Goal: Information Seeking & Learning: Learn about a topic

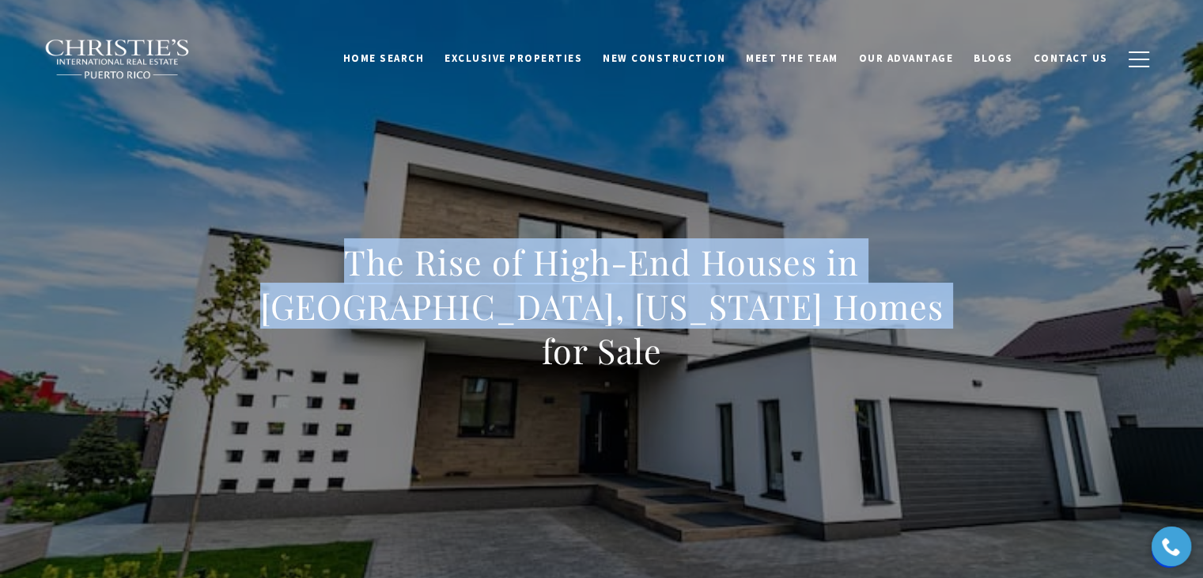
drag, startPoint x: 261, startPoint y: 286, endPoint x: 1004, endPoint y: 310, distance: 743.3
click at [1004, 310] on div "The Rise of High-End Houses in Carolina, Puerto Rico Homes for Sale" at bounding box center [602, 316] width 1108 height 475
copy h1 "The Rise of High-End Houses in Carolina, Puerto Rico Homes for Sale"
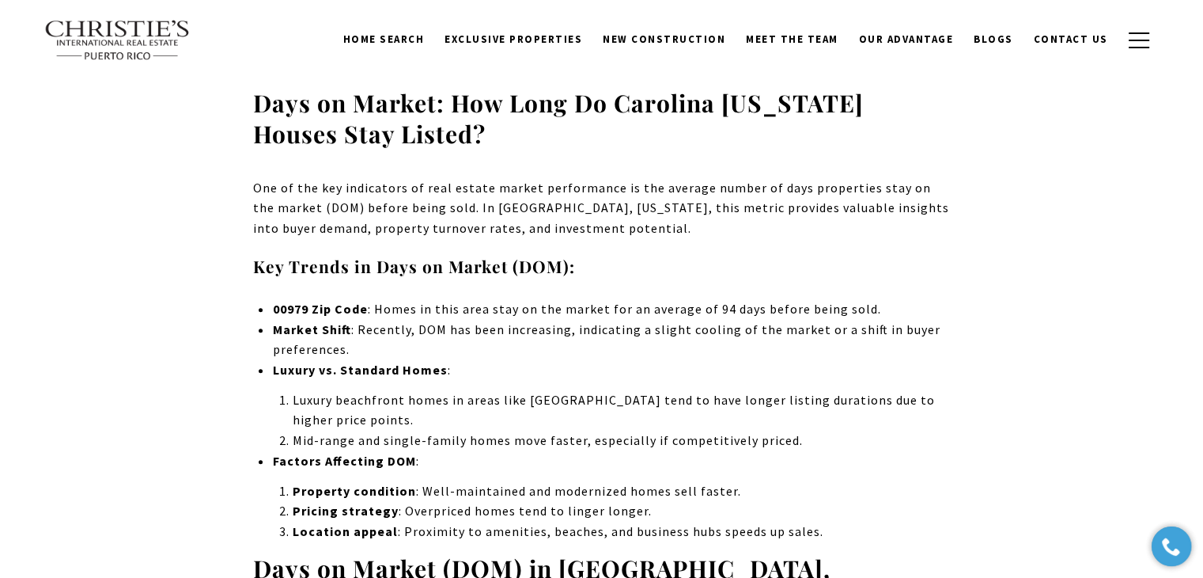
scroll to position [6839, 0]
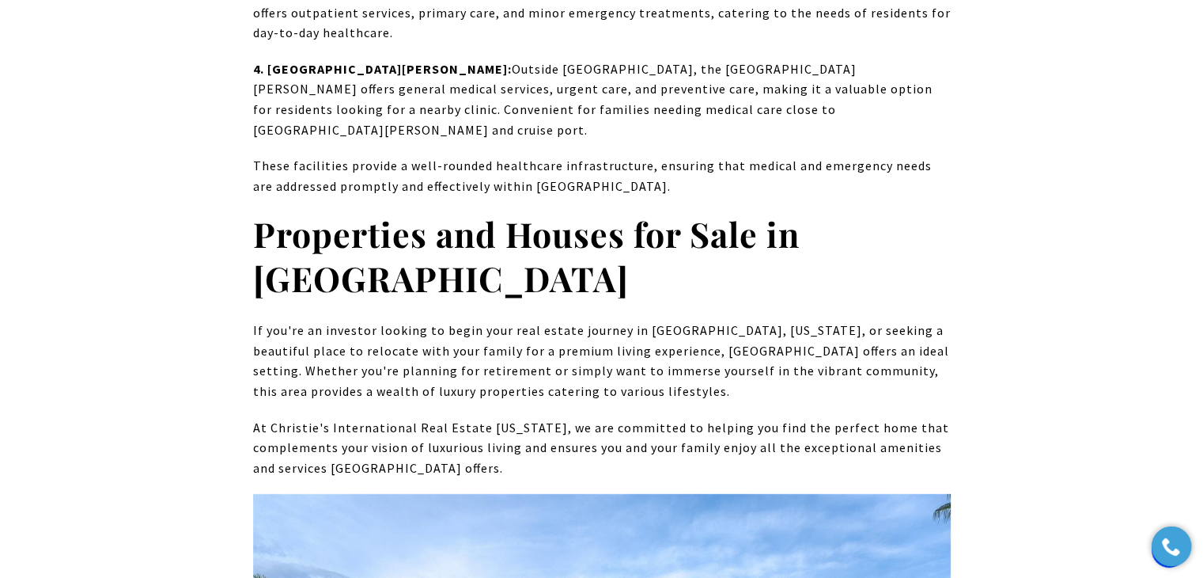
scroll to position [10464, 0]
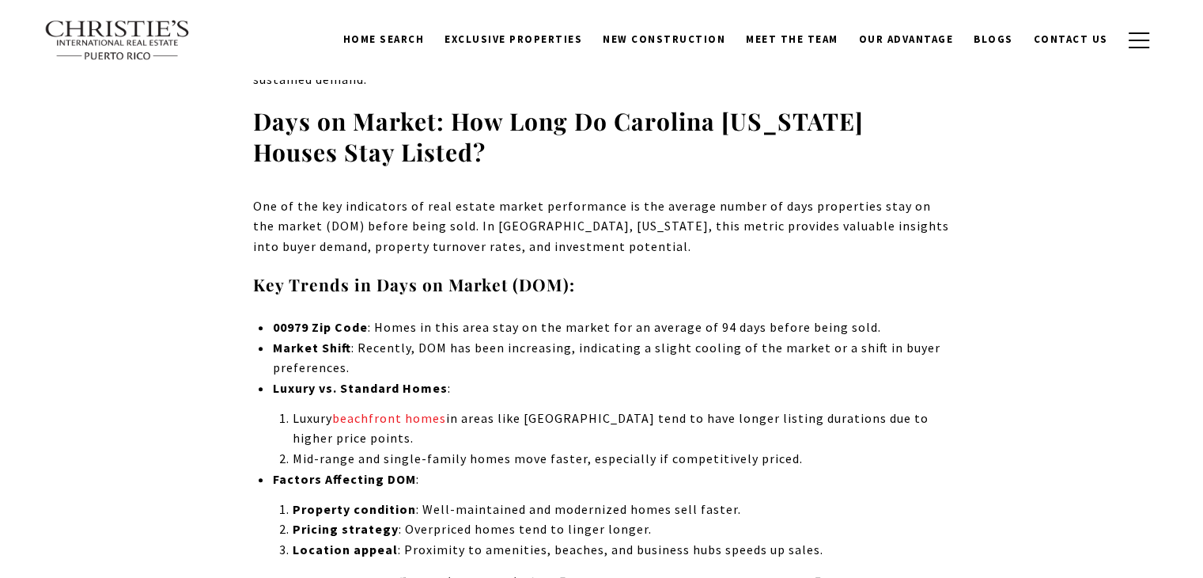
click at [189, 239] on div "Carolina , Puerto Rico, is emerging as a premier destination for luxury real es…" at bounding box center [602, 188] width 1108 height 12837
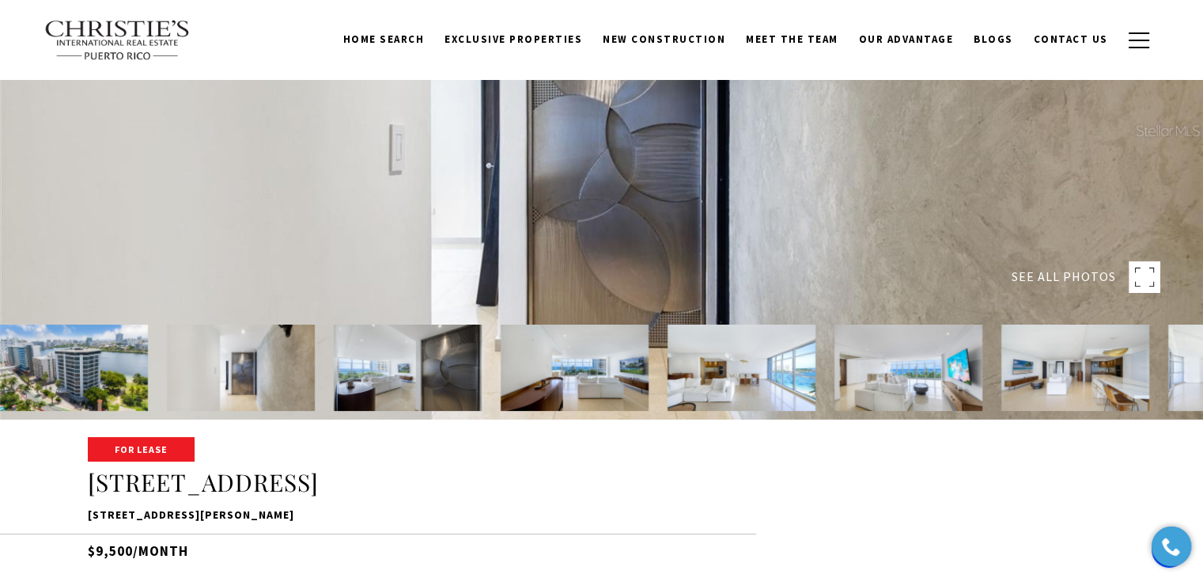
scroll to position [158, 0]
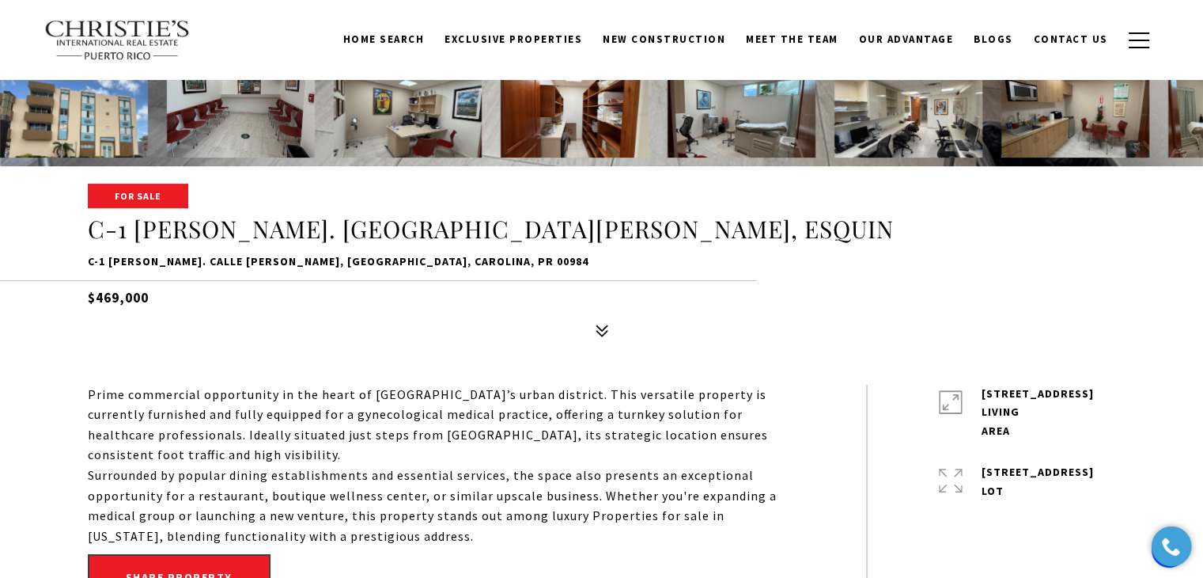
scroll to position [396, 0]
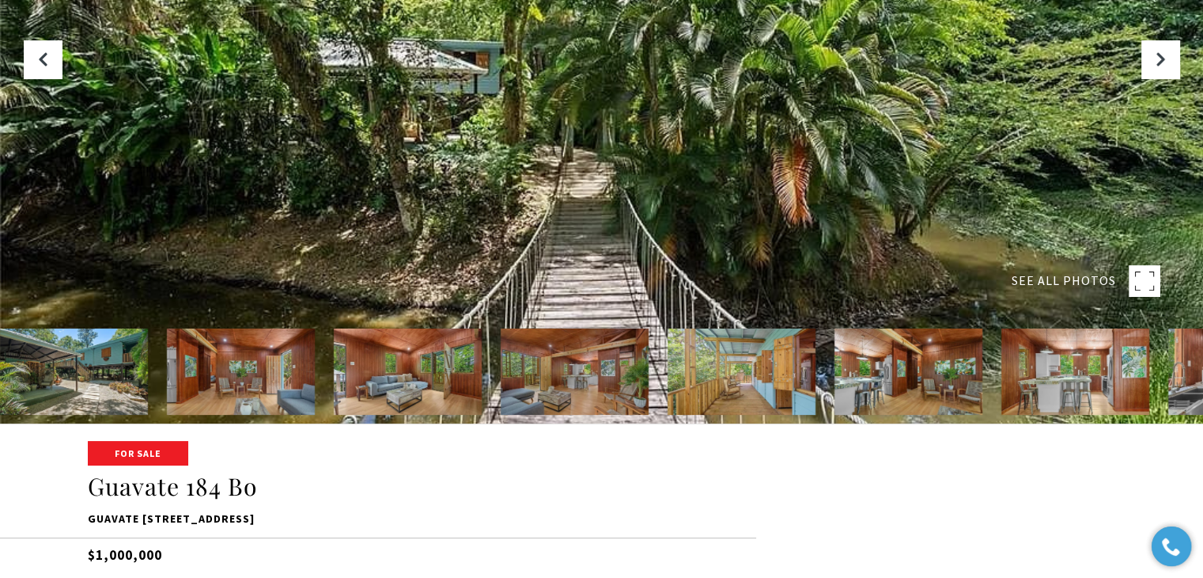
scroll to position [158, 0]
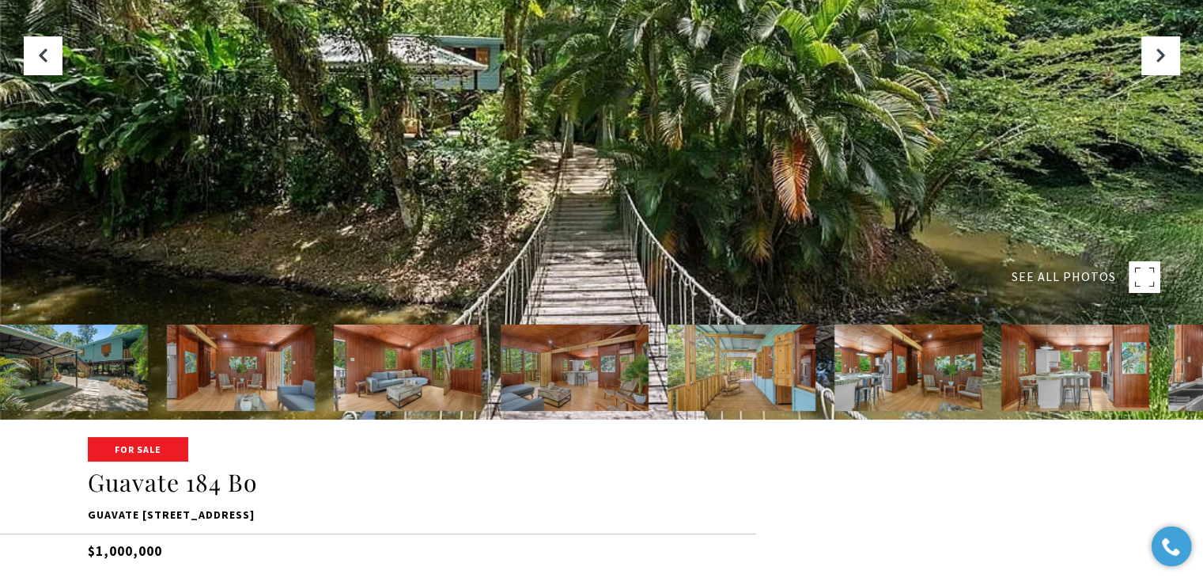
click at [1068, 383] on img at bounding box center [1076, 367] width 148 height 86
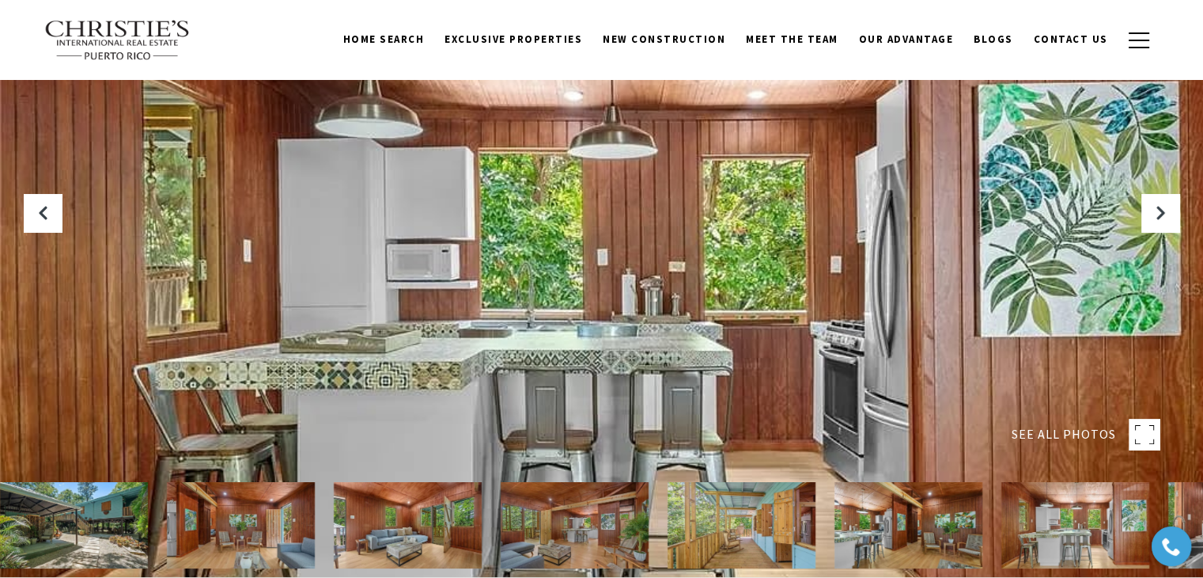
scroll to position [0, 0]
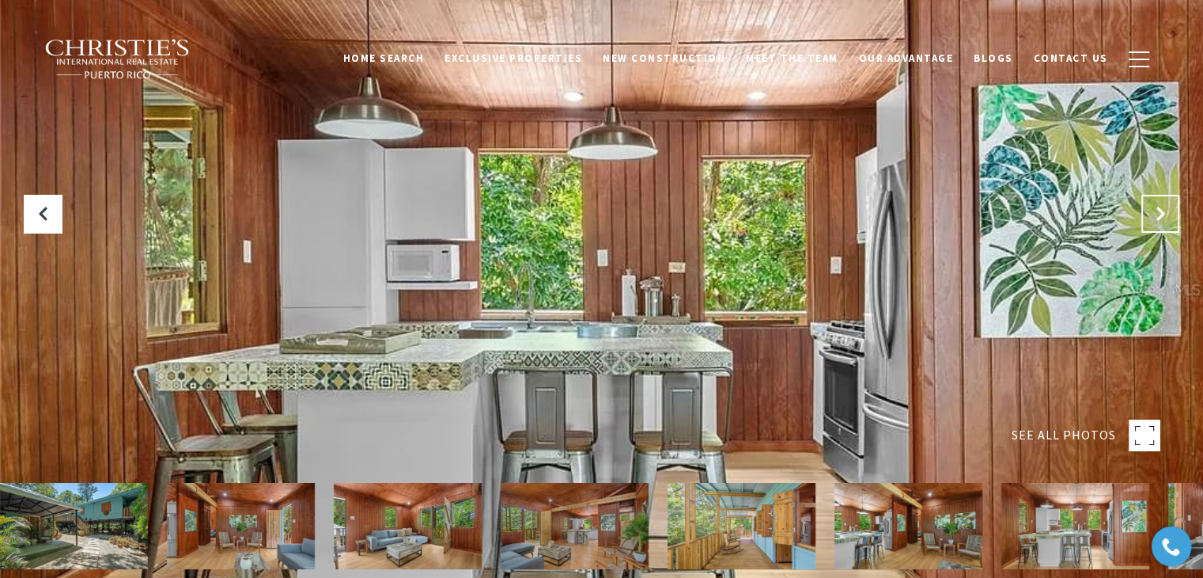
click at [1152, 212] on button "Next Slide" at bounding box center [1161, 214] width 38 height 38
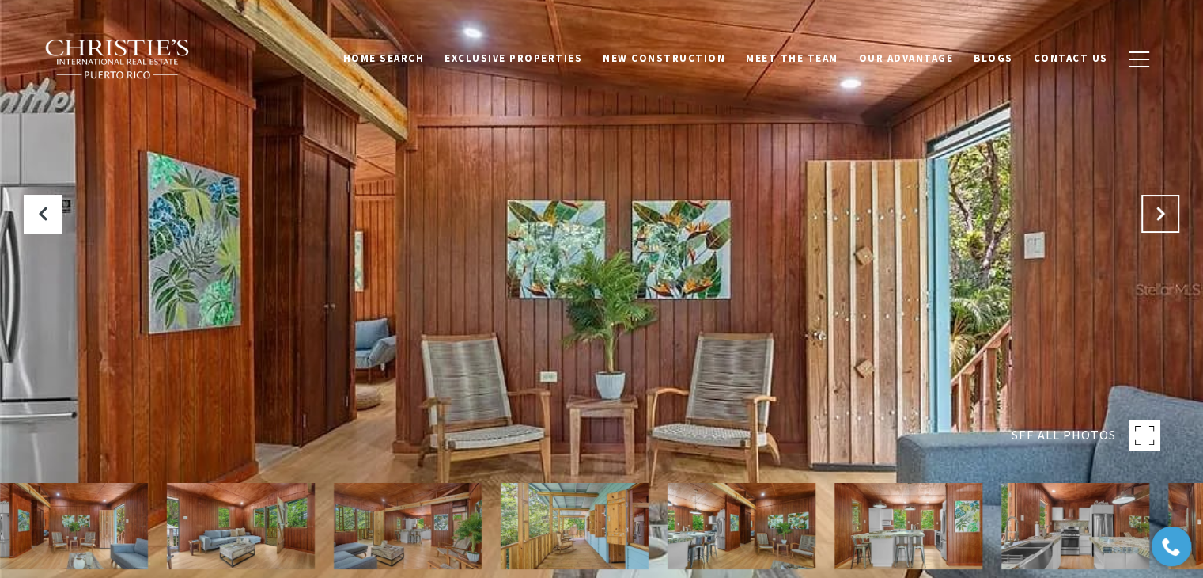
click at [1152, 212] on button "Next Slide" at bounding box center [1161, 214] width 38 height 38
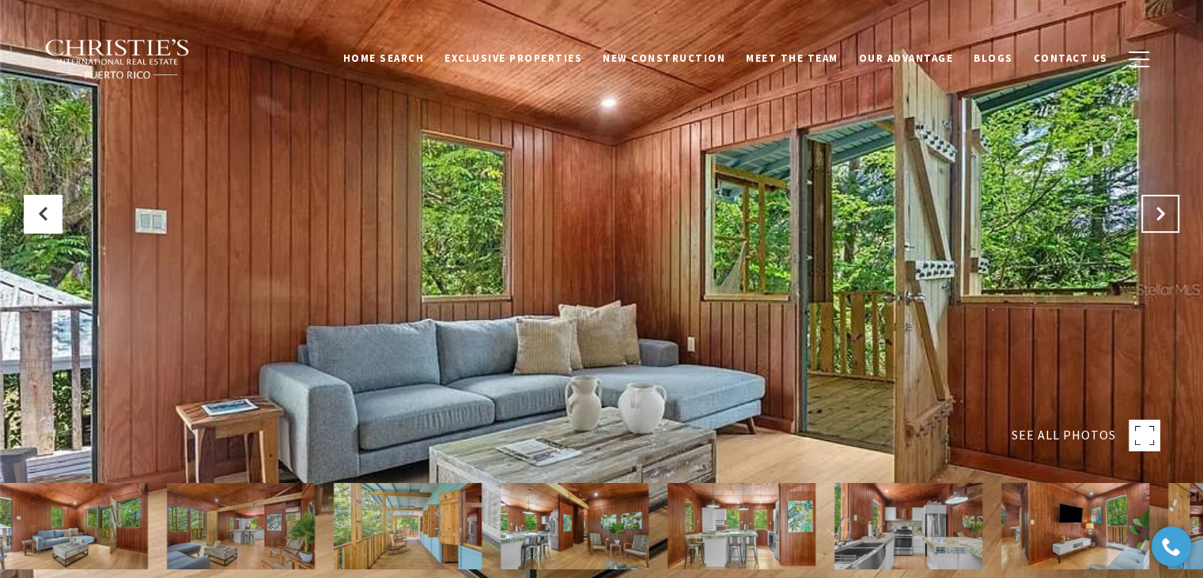
click at [1152, 212] on button "Next Slide" at bounding box center [1161, 214] width 38 height 38
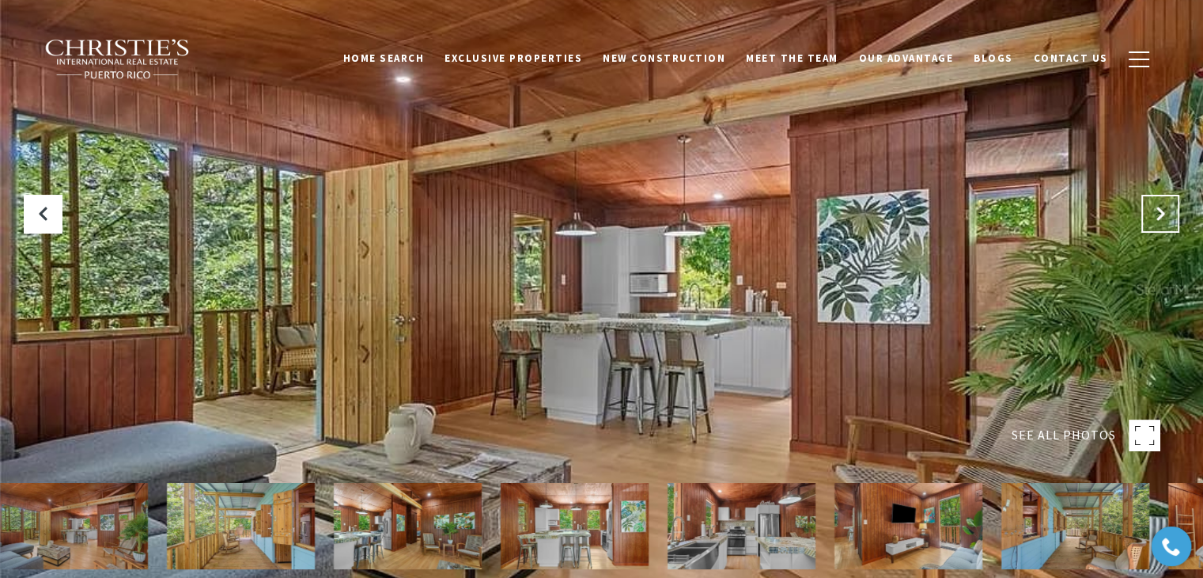
click at [1152, 212] on button "Next Slide" at bounding box center [1161, 214] width 38 height 38
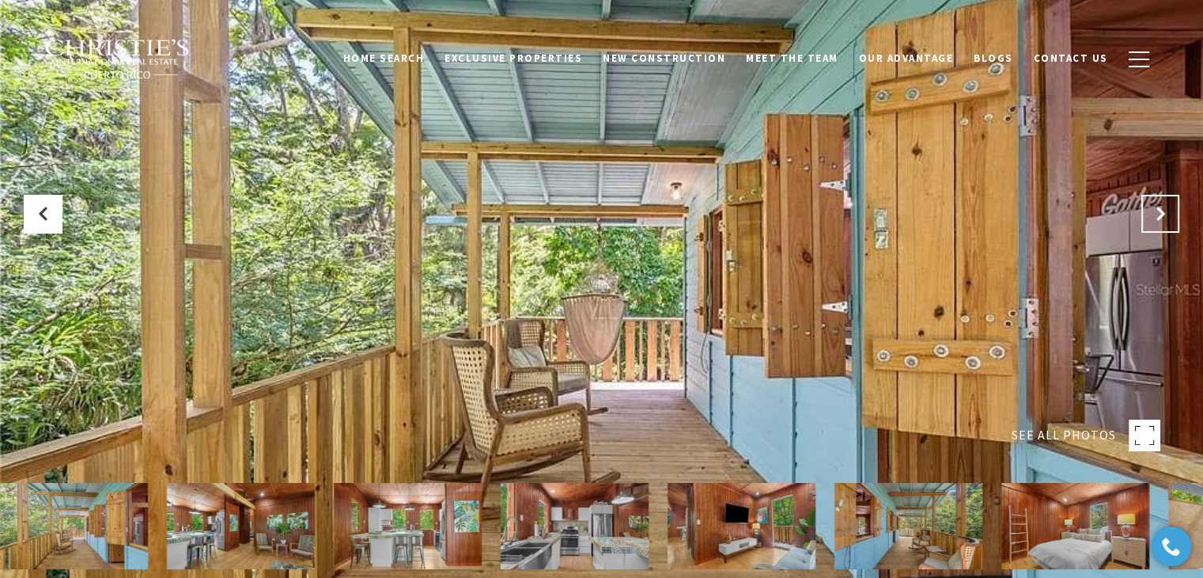
click at [1152, 212] on button "Next Slide" at bounding box center [1161, 214] width 38 height 38
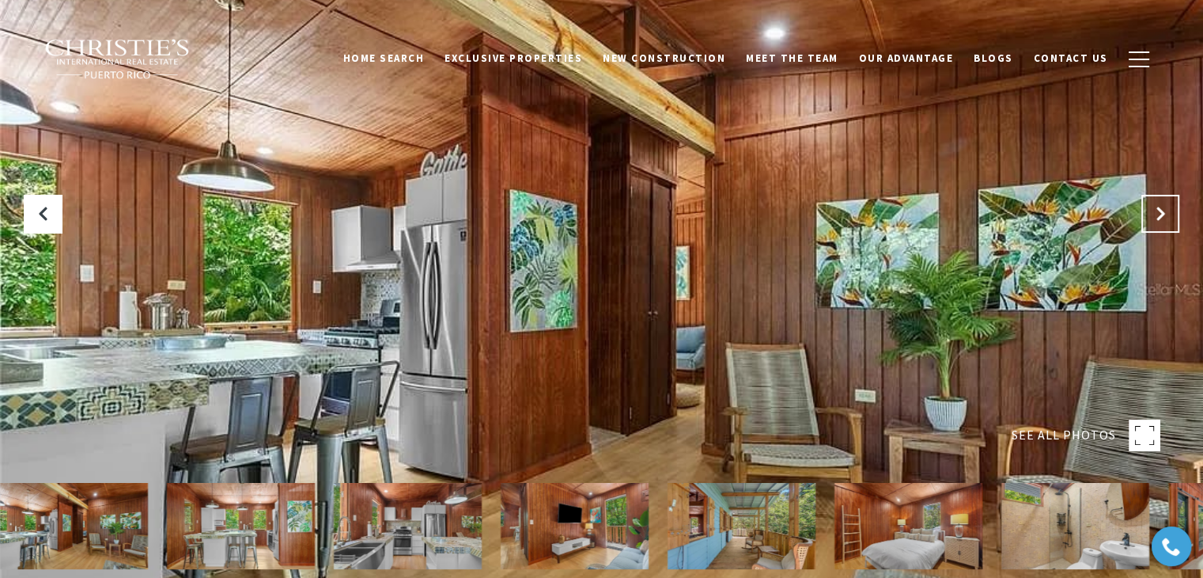
click at [1152, 212] on button "Next Slide" at bounding box center [1161, 214] width 38 height 38
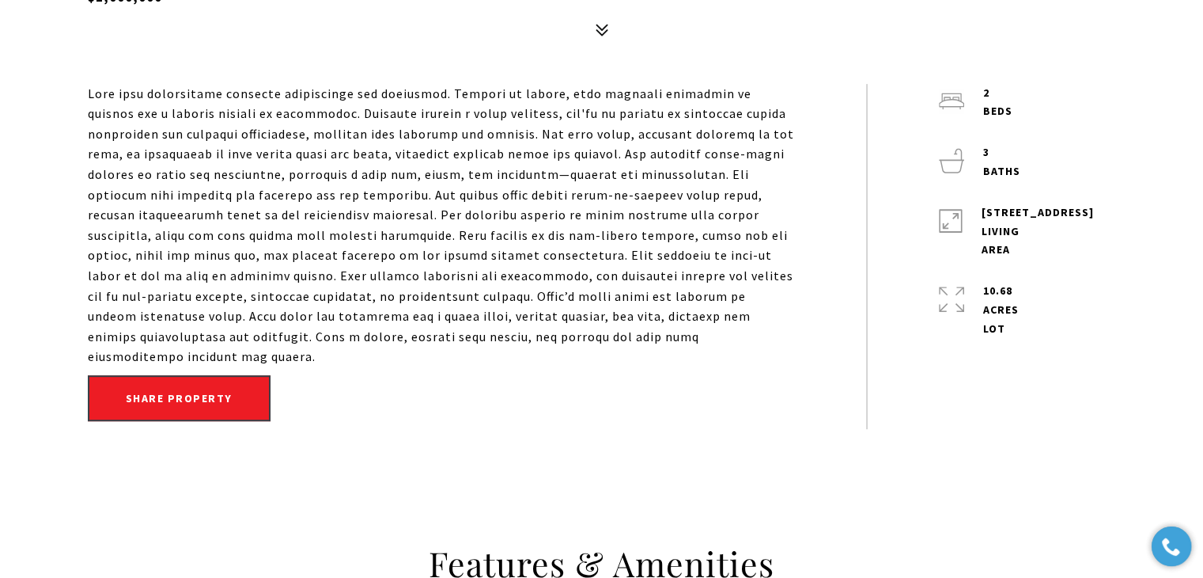
scroll to position [791, 0]
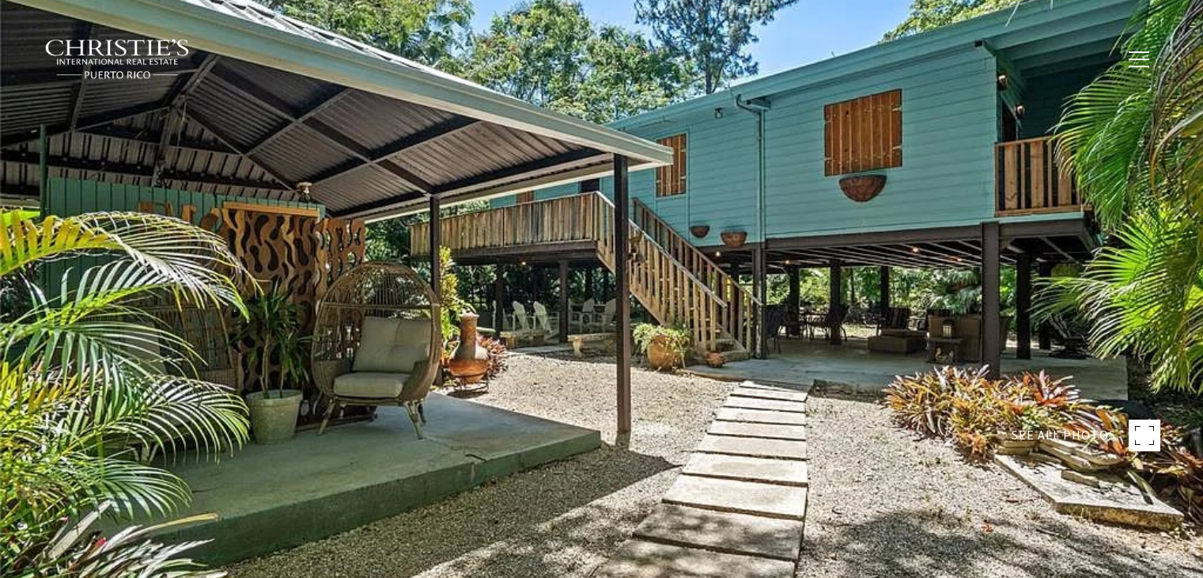
type input "**********"
type input "********"
type input "***"
type input "**********"
type input "**"
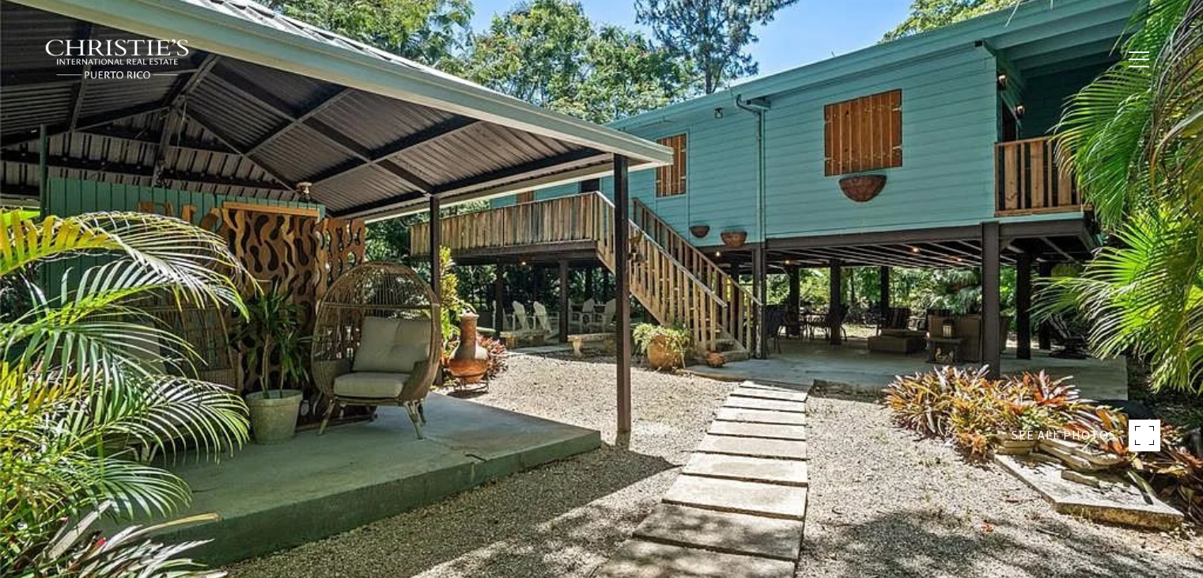
type input "********"
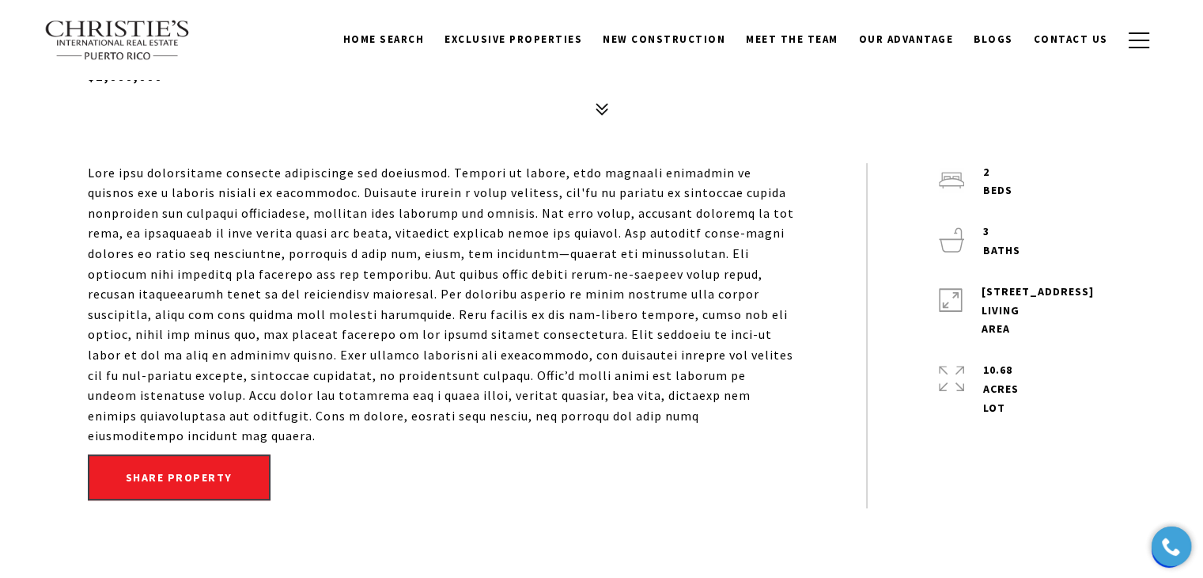
scroll to position [316, 0]
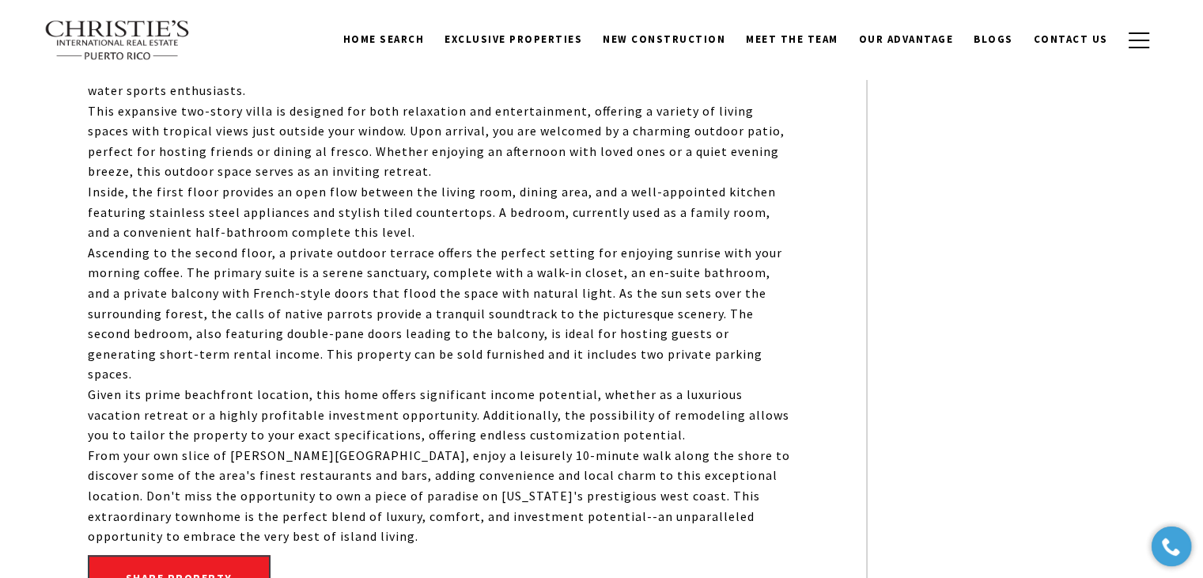
scroll to position [870, 0]
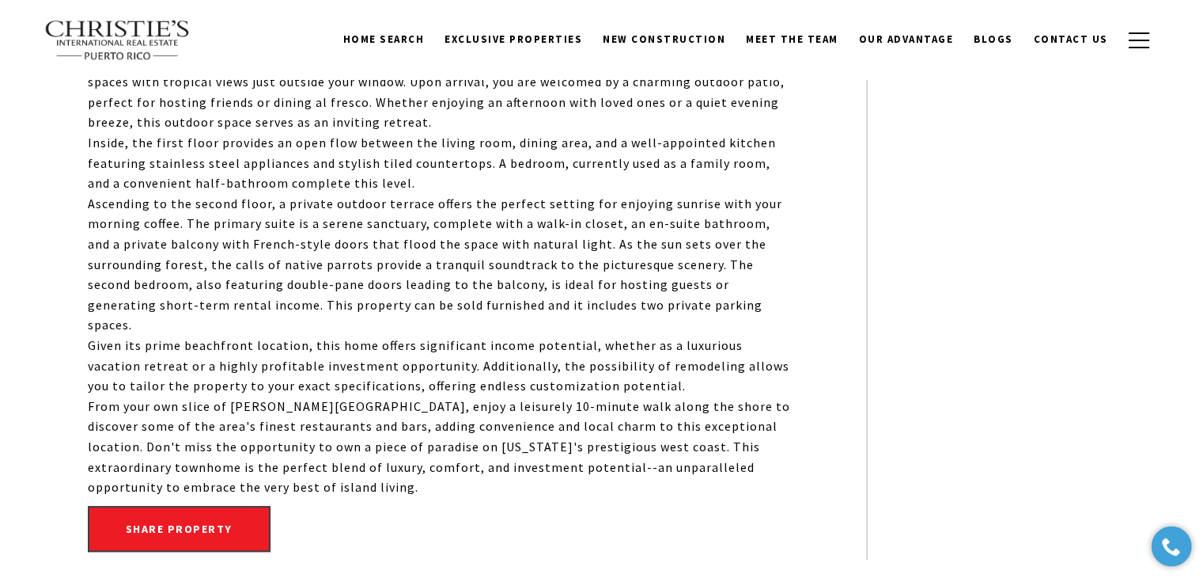
scroll to position [630, 0]
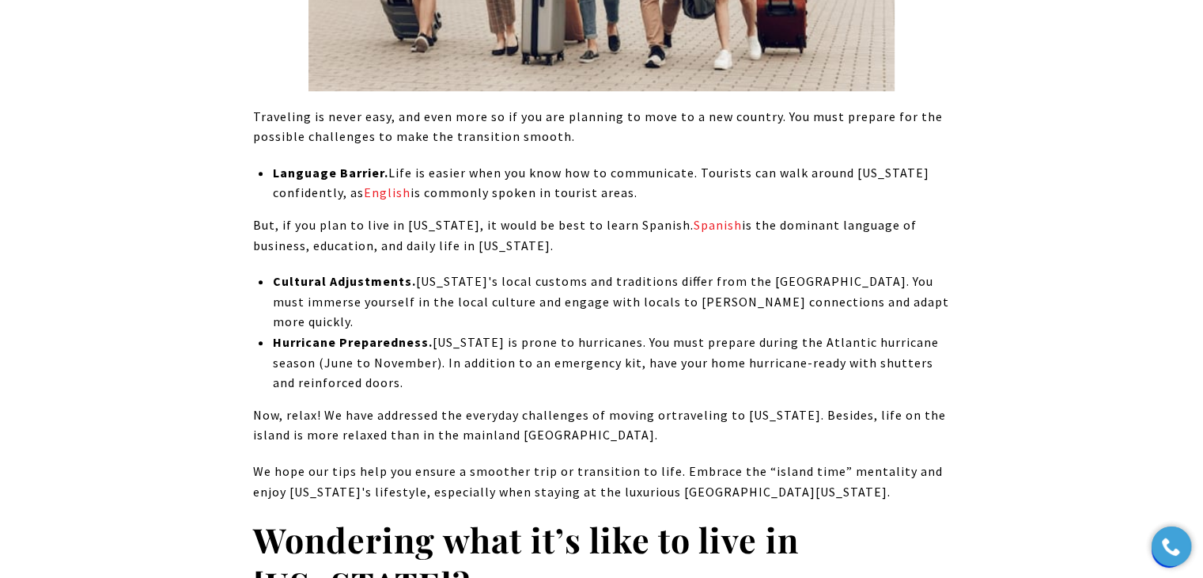
scroll to position [7826, 0]
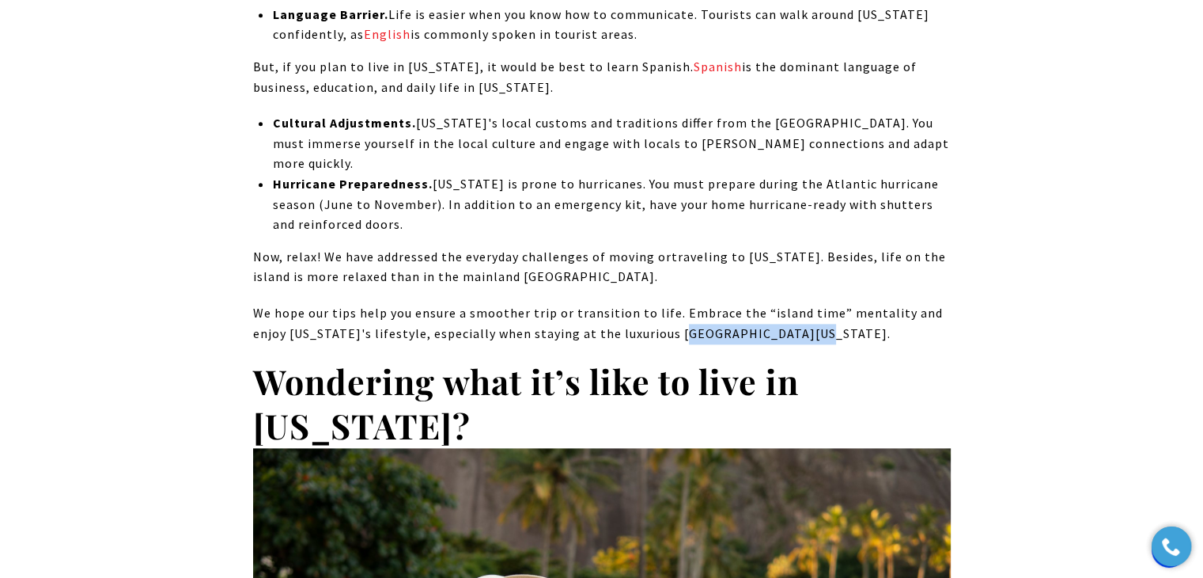
drag, startPoint x: 790, startPoint y: 134, endPoint x: 670, endPoint y: 134, distance: 120.3
click at [670, 305] on span "We hope our tips help you ensure a smoother trip or transition to life. Embrace…" at bounding box center [598, 323] width 690 height 36
copy span "Boricua [US_STATE]"
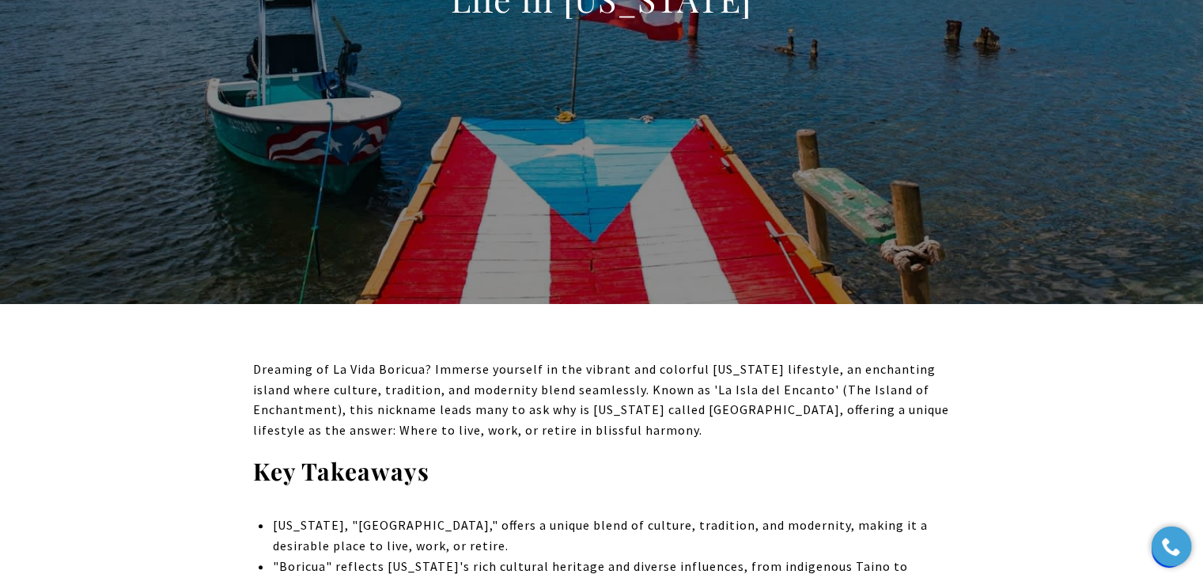
scroll to position [396, 0]
